Goal: Transaction & Acquisition: Download file/media

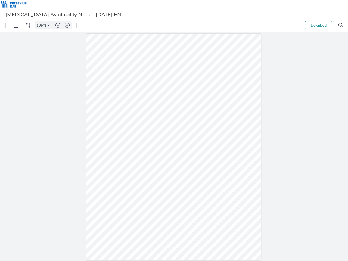
click at [16, 25] on img "Panel" at bounding box center [16, 25] width 5 height 5
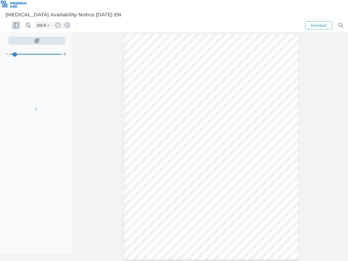
click at [28, 25] on img "View Controls" at bounding box center [28, 25] width 5 height 5
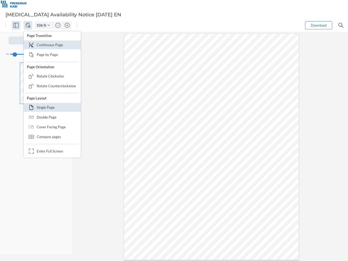
click at [41, 25] on input "106" at bounding box center [39, 25] width 9 height 5
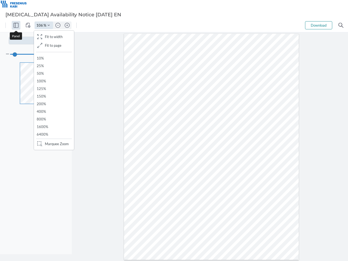
click at [49, 25] on img "Zoom Controls" at bounding box center [49, 25] width 2 height 2
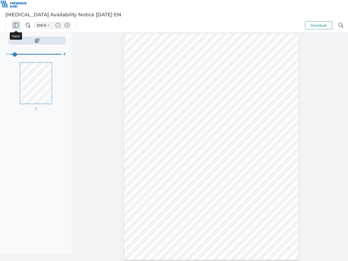
click at [58, 25] on img "Zoom out" at bounding box center [58, 25] width 5 height 5
click at [67, 25] on img "Zoom in" at bounding box center [67, 25] width 5 height 5
type input "106"
click at [319, 25] on button "Download" at bounding box center [318, 25] width 27 height 8
click at [341, 25] on img "Search" at bounding box center [341, 25] width 5 height 5
